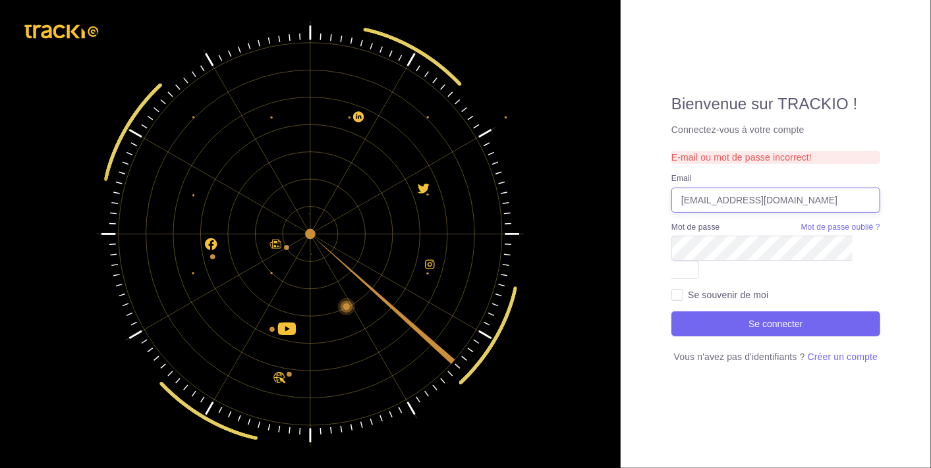
click at [823, 211] on input "[EMAIL_ADDRESS][DOMAIN_NAME]" at bounding box center [775, 200] width 209 height 25
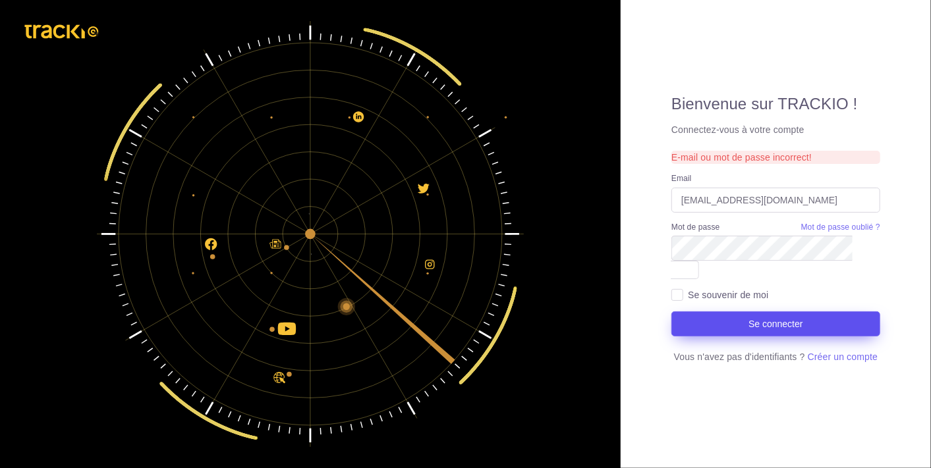
click at [783, 312] on button "Se connecter" at bounding box center [775, 324] width 209 height 25
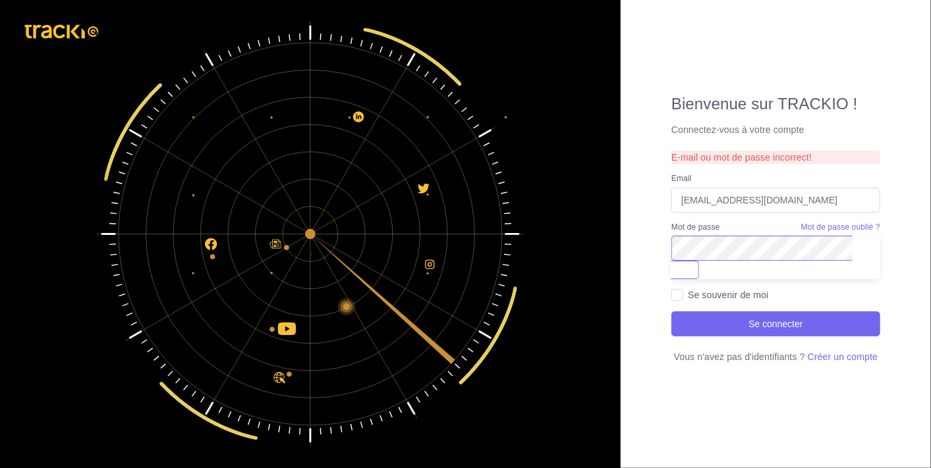
click at [611, 250] on div "Bienvenue sur TRACKIO ! Connectez-vous à votre compte E-mail ou mot de passe in…" at bounding box center [465, 234] width 931 height 468
click at [671, 312] on button "Se connecter" at bounding box center [775, 324] width 209 height 25
click at [633, 260] on div "Bienvenue sur TRACKIO ! Connectez-vous à votre compte E-mail ou mot de passe in…" at bounding box center [776, 234] width 310 height 468
click at [826, 213] on input "[EMAIL_ADDRESS][DOMAIN_NAME]" at bounding box center [775, 200] width 209 height 25
click at [688, 289] on label "Se souvenir de moi" at bounding box center [728, 295] width 80 height 13
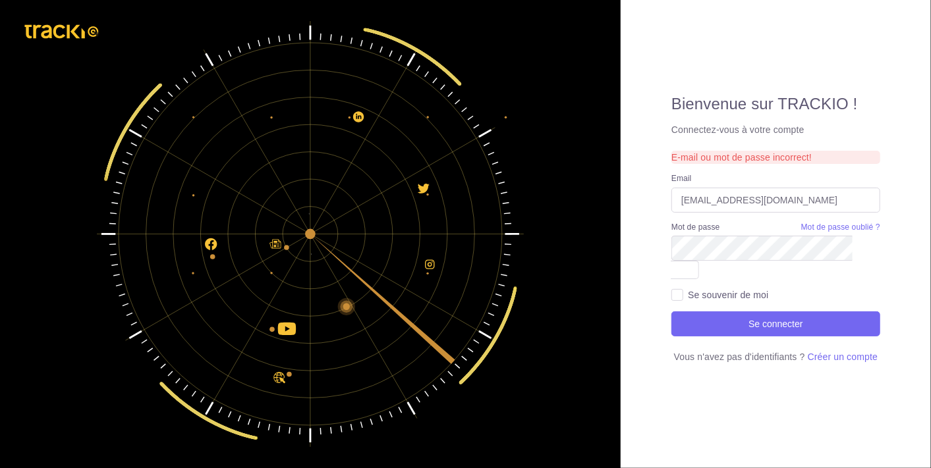
click at [683, 289] on input "Se souvenir de moi" at bounding box center [677, 295] width 12 height 12
checkbox input "true"
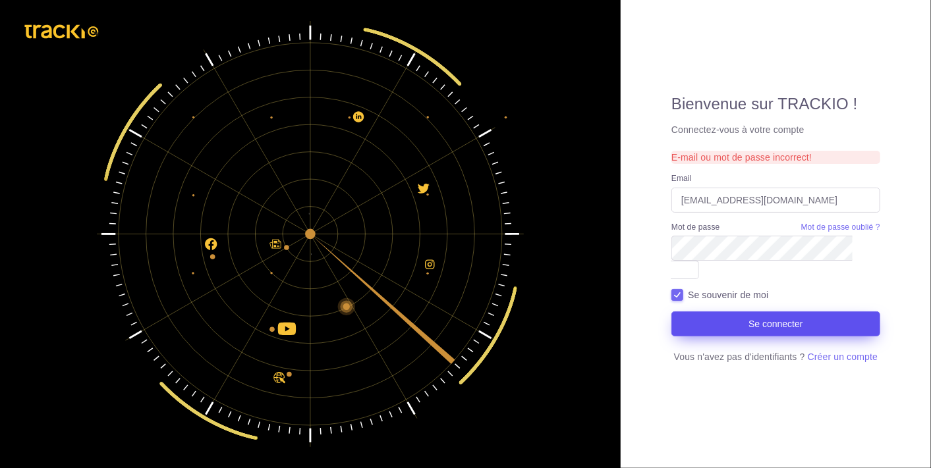
click at [727, 312] on button "Se connecter" at bounding box center [775, 324] width 209 height 25
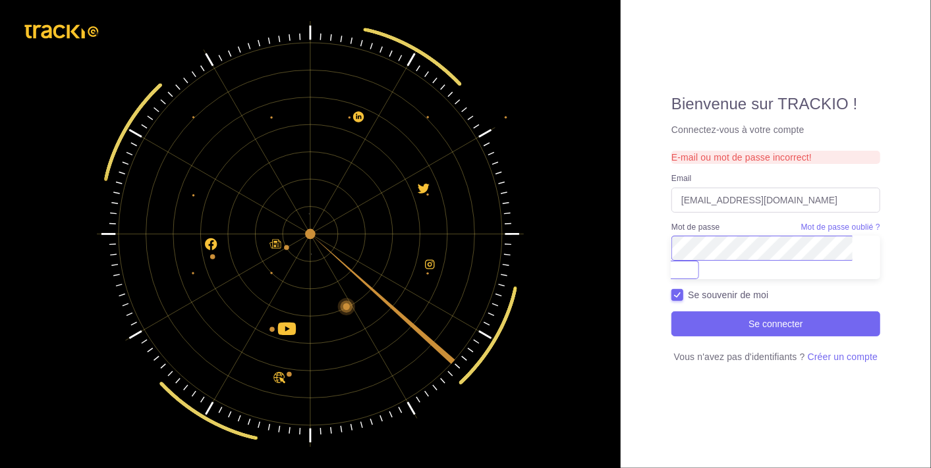
click at [604, 252] on div "Bienvenue sur TRACKIO ! Connectez-vous à votre compte E-mail ou mot de passe in…" at bounding box center [465, 234] width 931 height 468
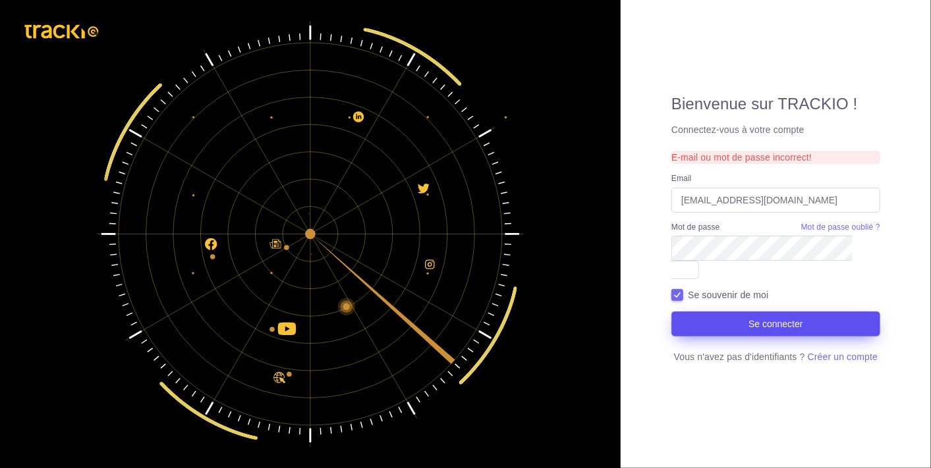
click at [764, 314] on button "Se connecter" at bounding box center [775, 324] width 209 height 25
